Goal: Task Accomplishment & Management: Use online tool/utility

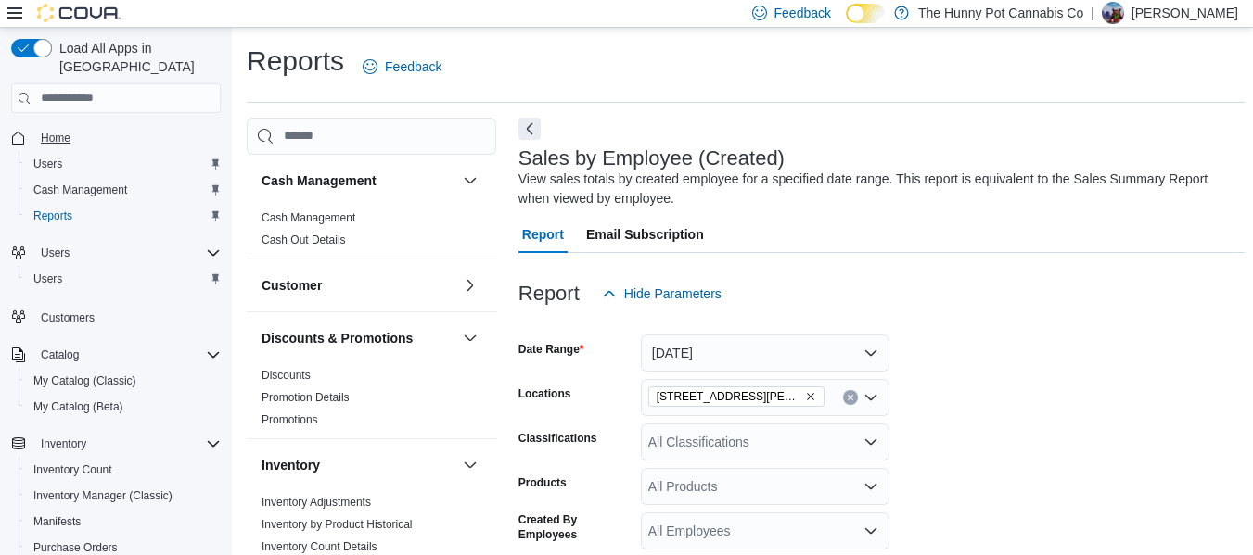
scroll to position [683, 0]
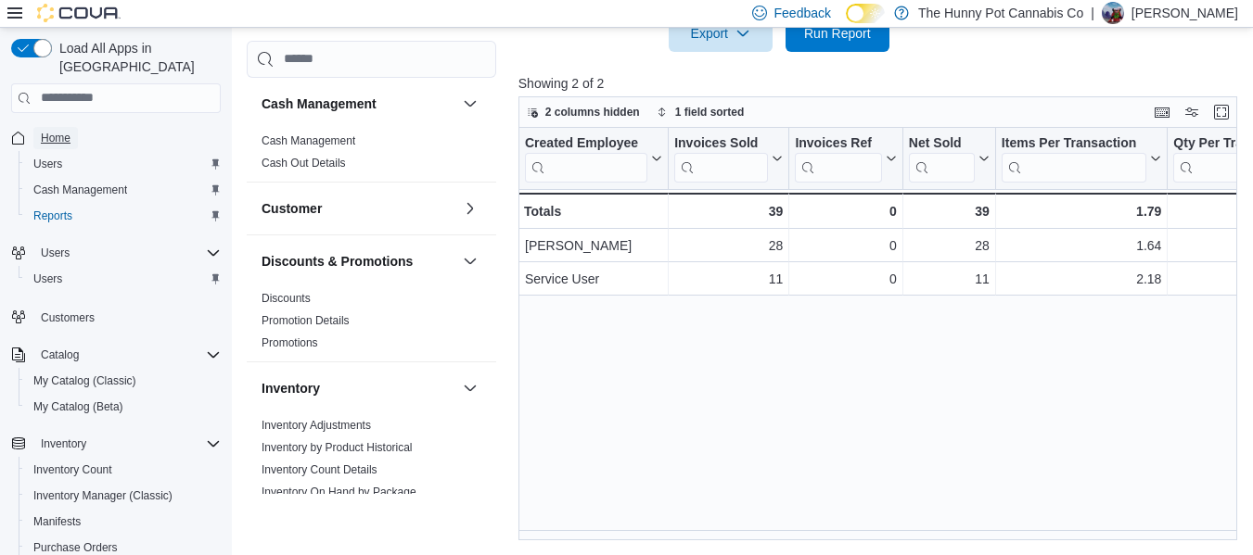
click at [62, 131] on span "Home" at bounding box center [56, 138] width 30 height 15
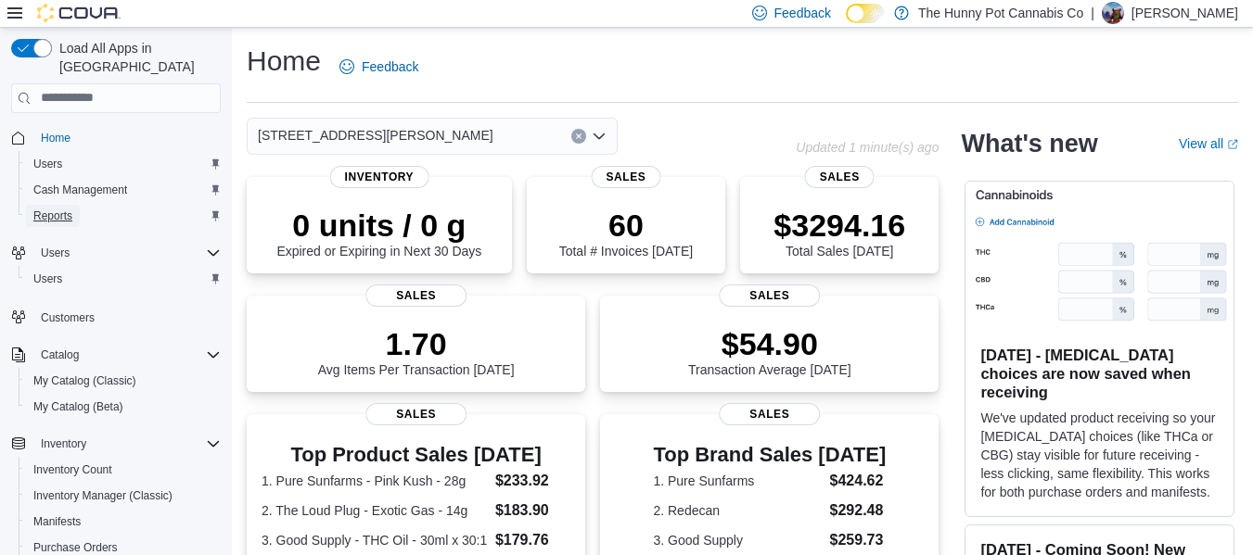
click at [49, 209] on span "Reports" at bounding box center [52, 216] width 39 height 15
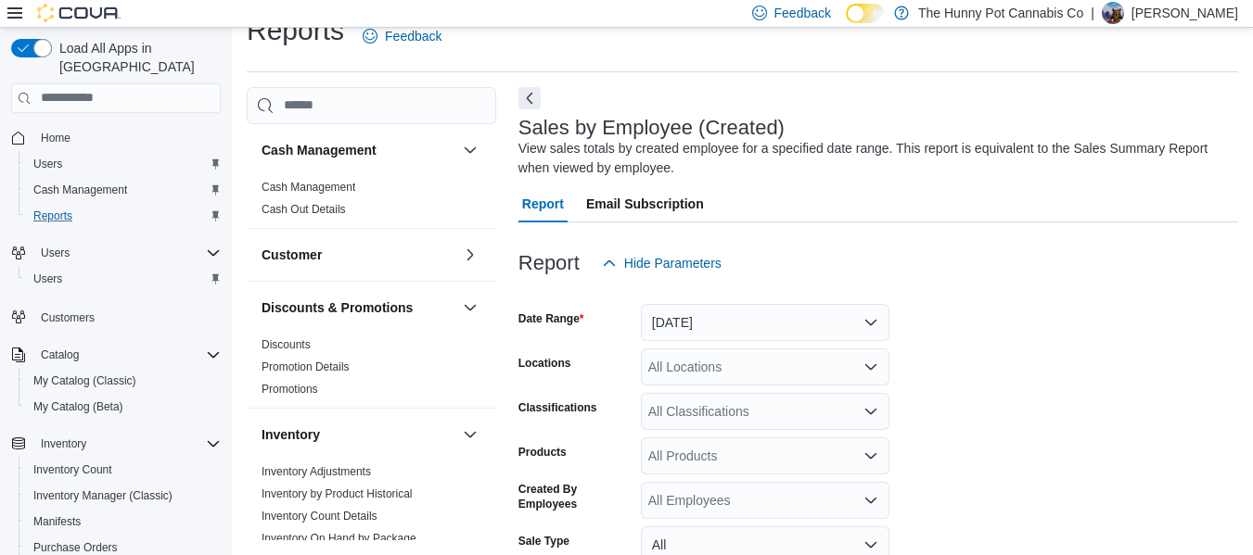
scroll to position [62, 0]
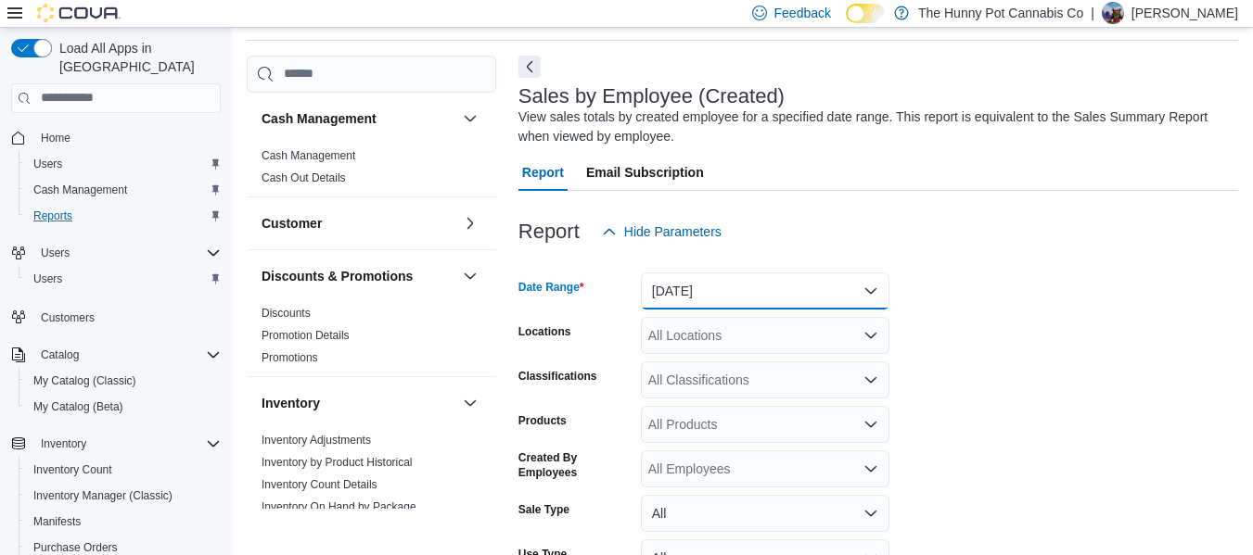
click at [703, 299] on button "[DATE]" at bounding box center [765, 291] width 249 height 37
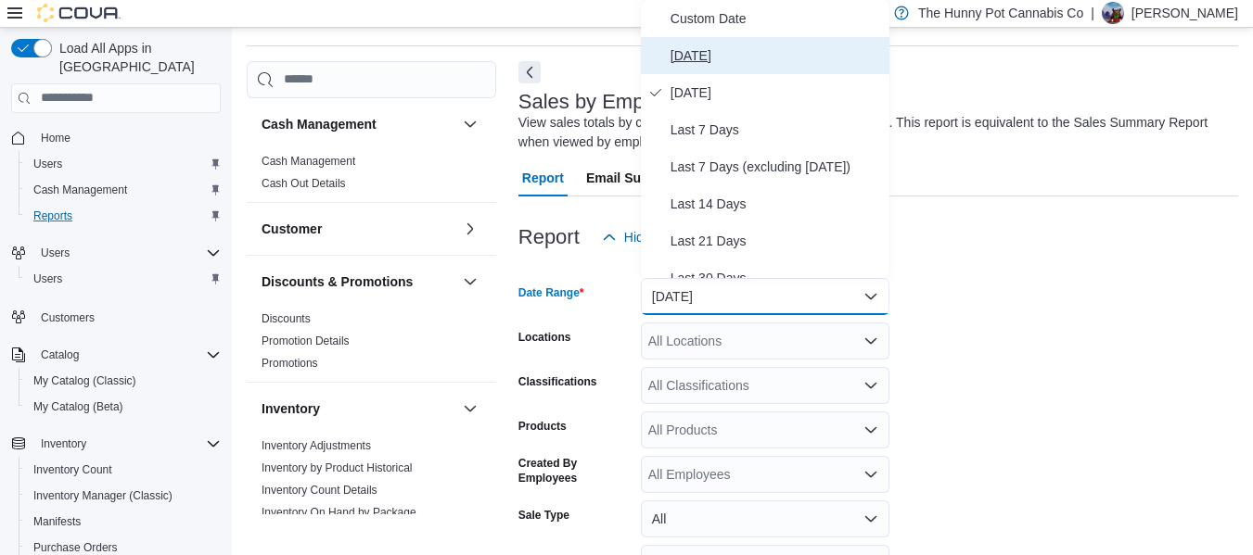
click at [703, 65] on span "[DATE]" at bounding box center [775, 56] width 211 height 22
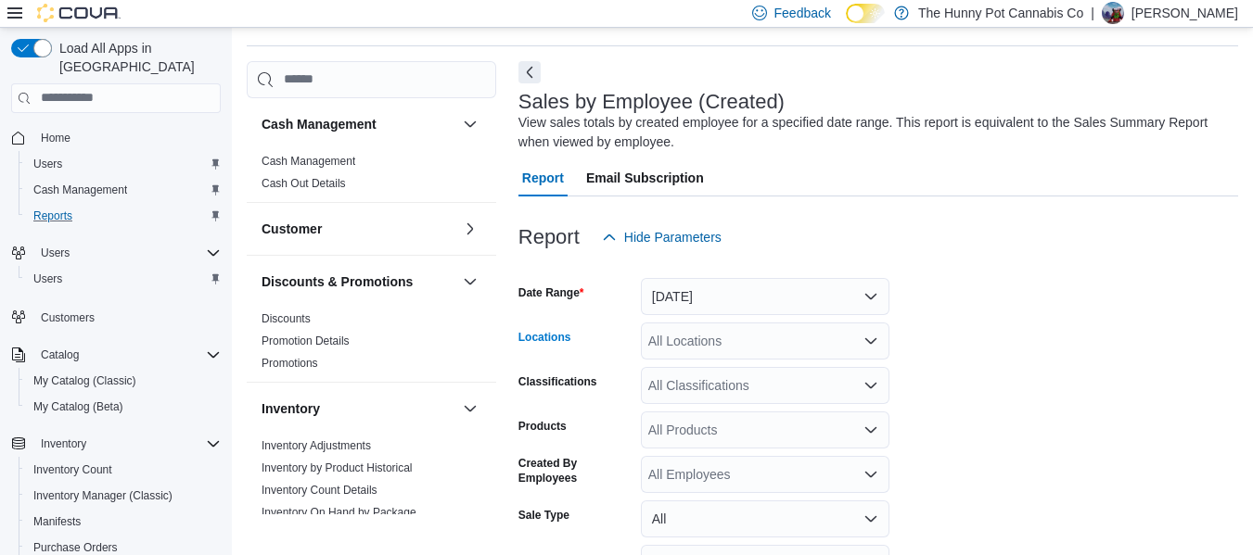
click at [686, 337] on div "All Locations" at bounding box center [765, 341] width 249 height 37
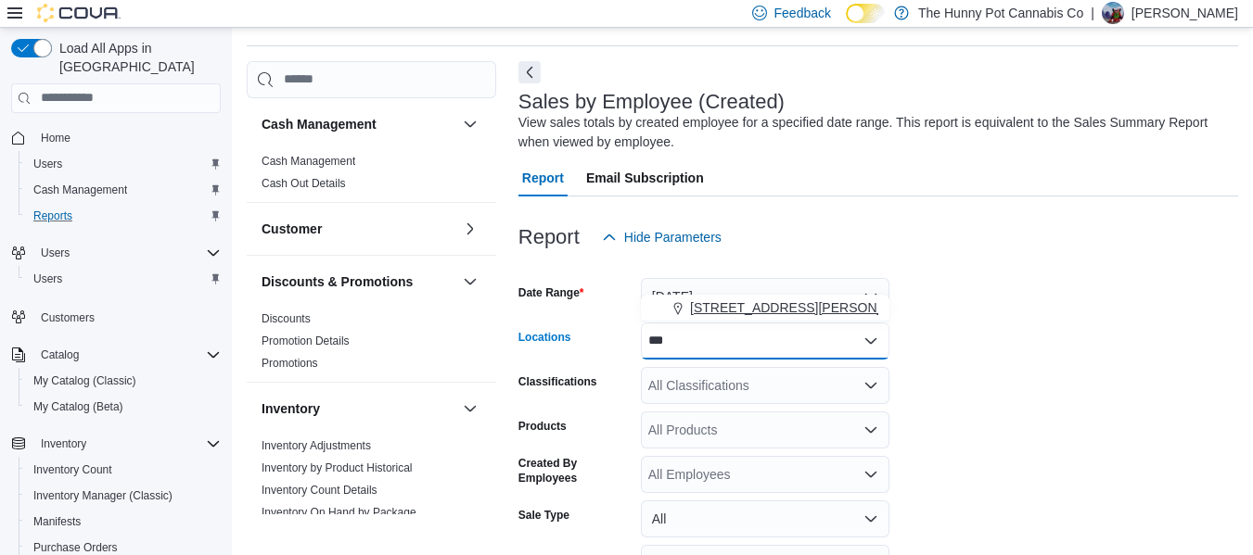
type input "***"
click at [707, 312] on span "[STREET_ADDRESS][PERSON_NAME]" at bounding box center [808, 308] width 236 height 19
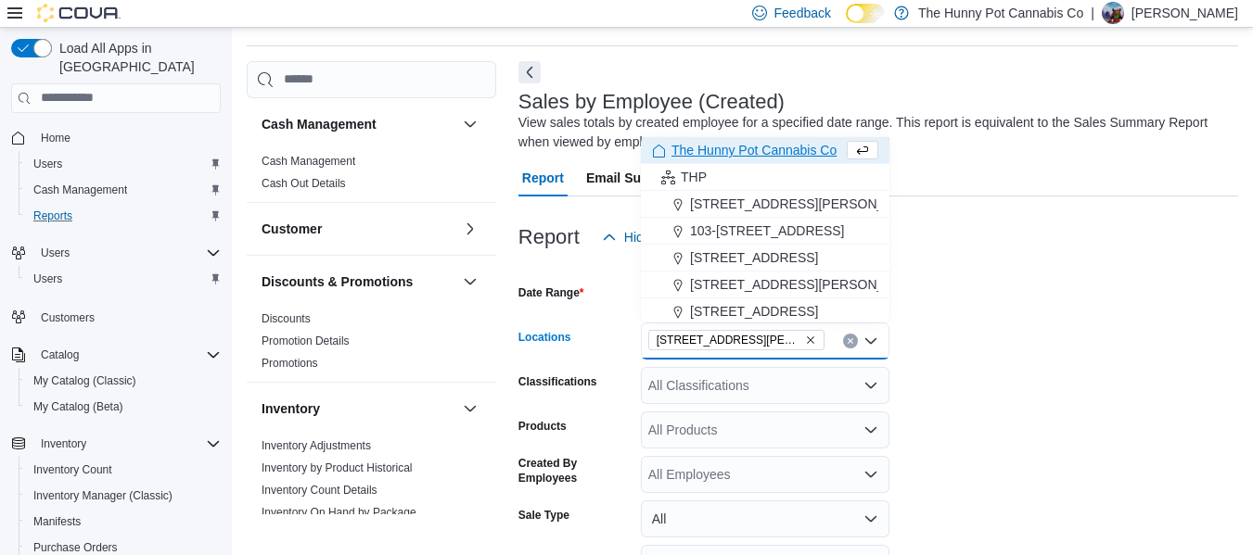
scroll to position [217, 0]
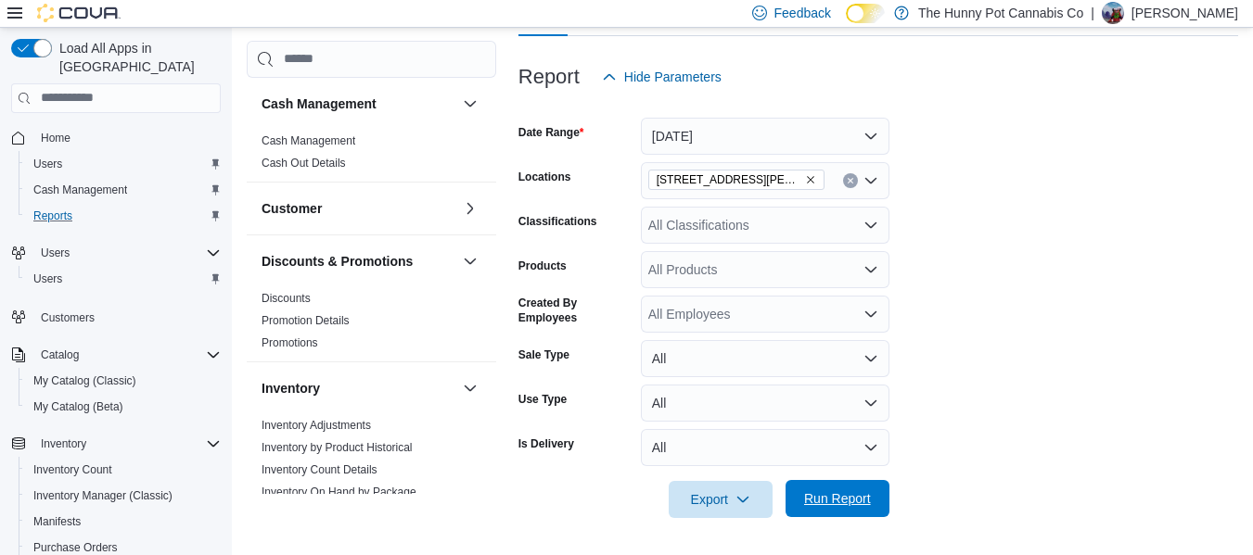
click at [811, 514] on span "Run Report" at bounding box center [838, 498] width 82 height 37
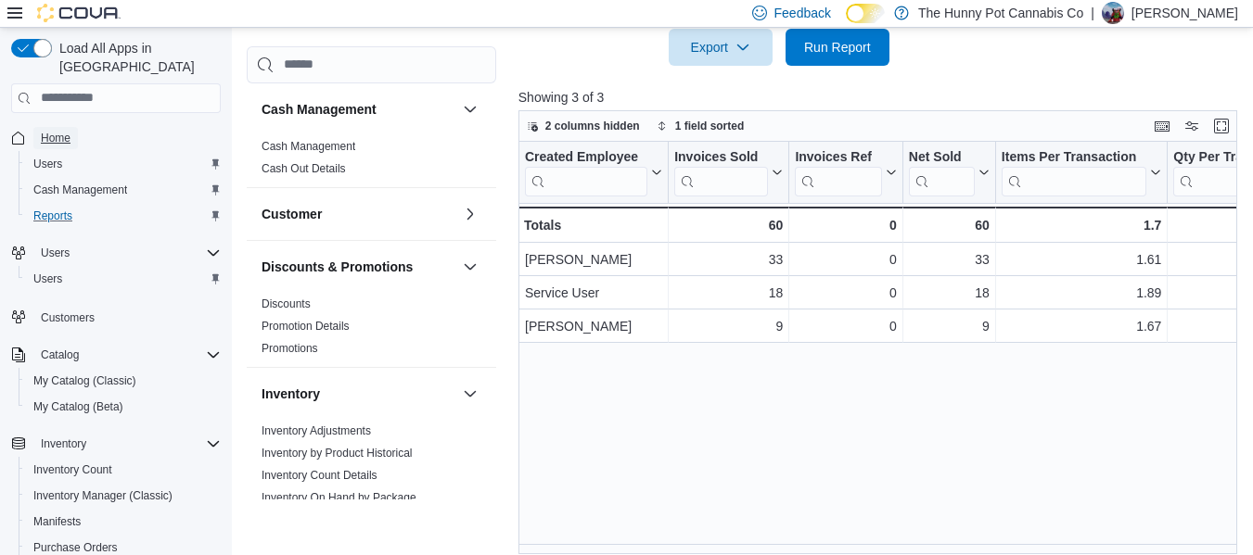
click at [68, 131] on span "Home" at bounding box center [56, 138] width 30 height 15
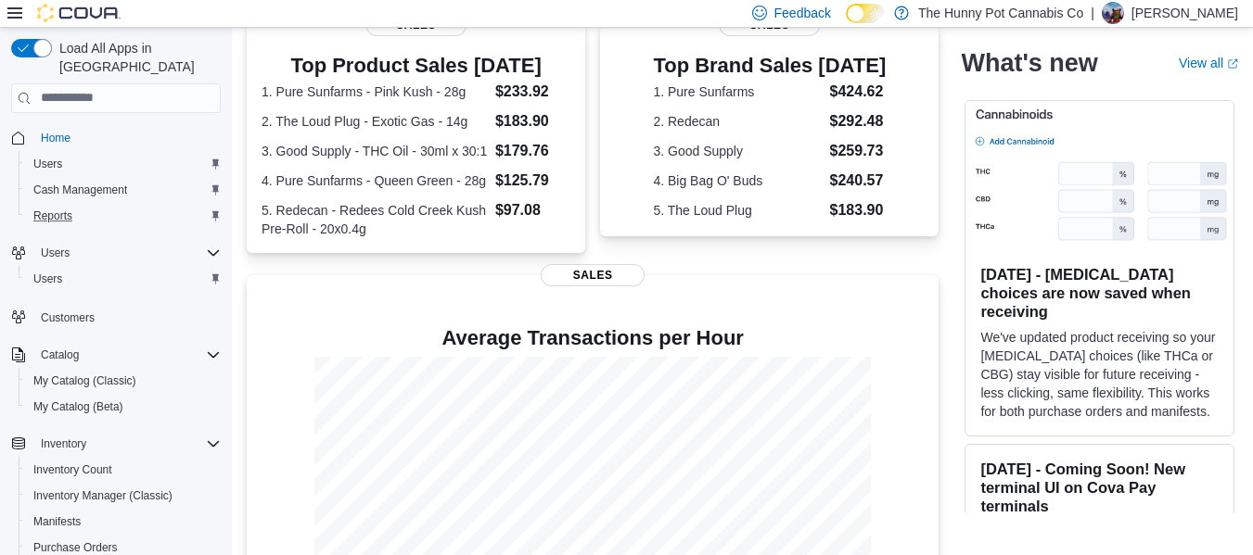
scroll to position [499, 0]
